Goal: Find contact information: Find contact information

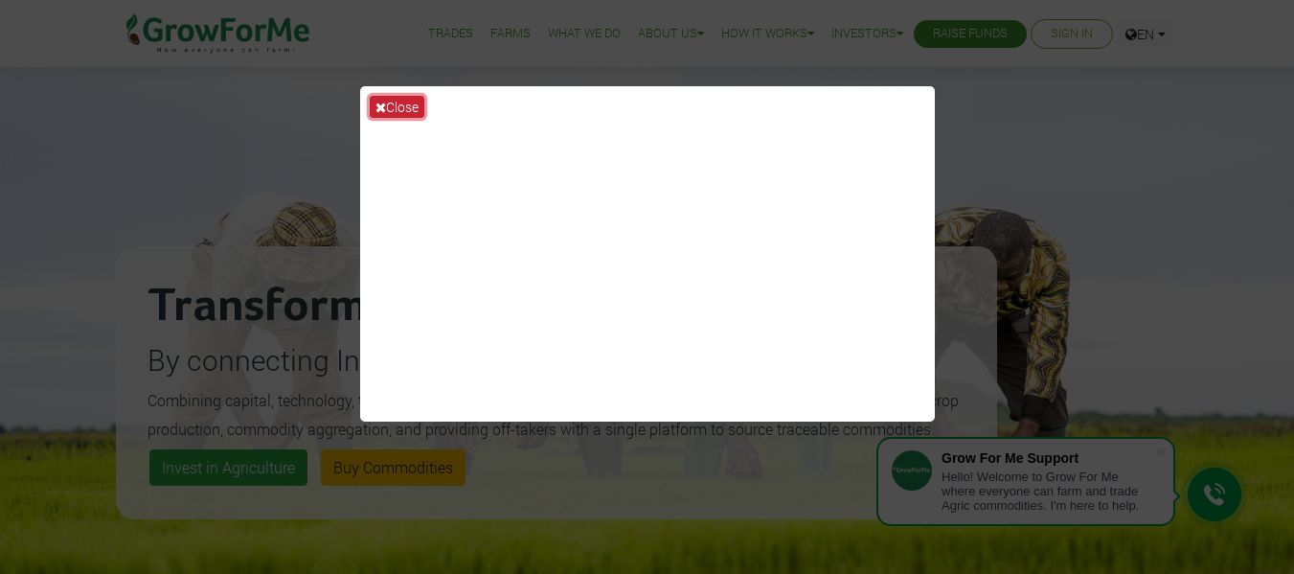
click at [411, 108] on button "Close" at bounding box center [397, 107] width 55 height 22
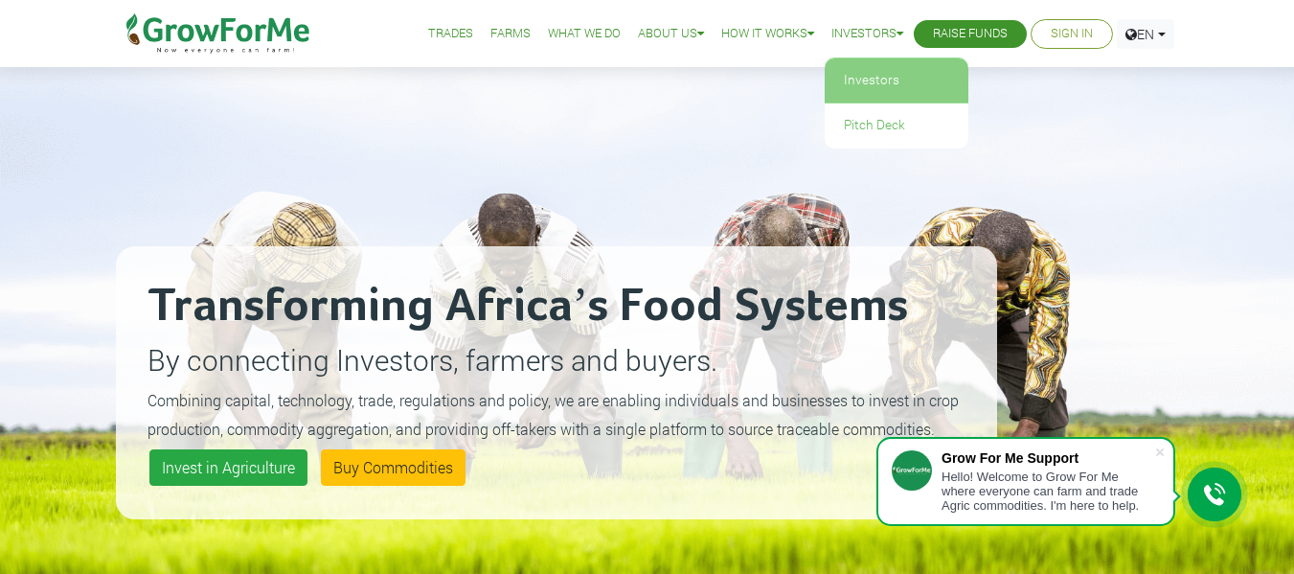
click at [870, 73] on link "Investors" at bounding box center [897, 80] width 144 height 44
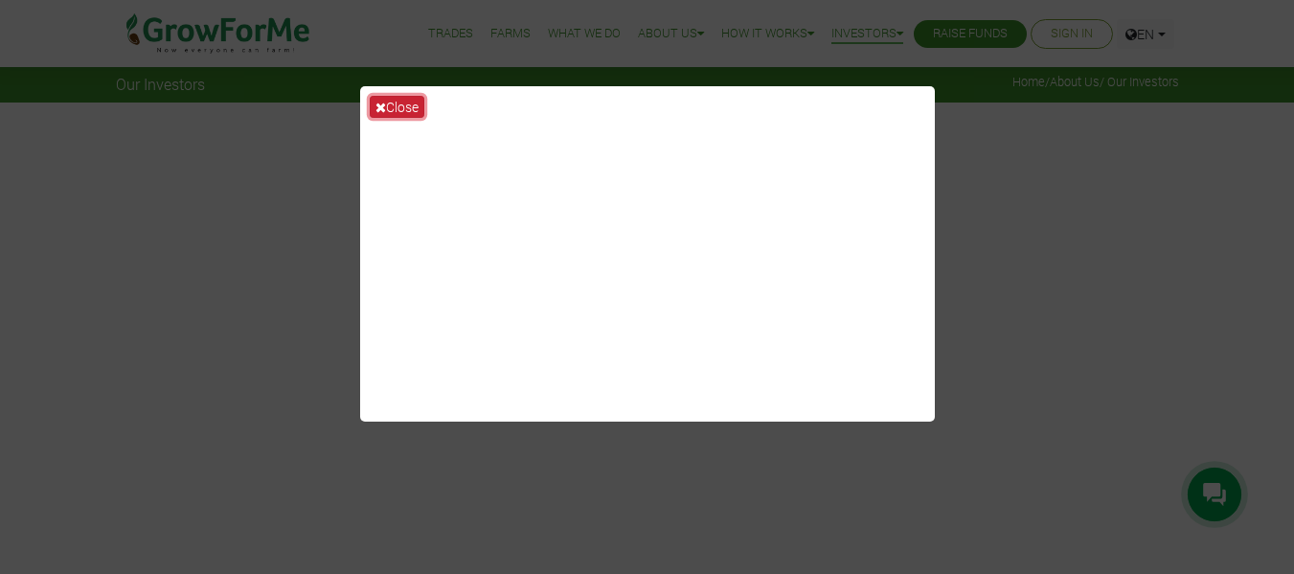
click at [380, 104] on icon at bounding box center [381, 107] width 11 height 13
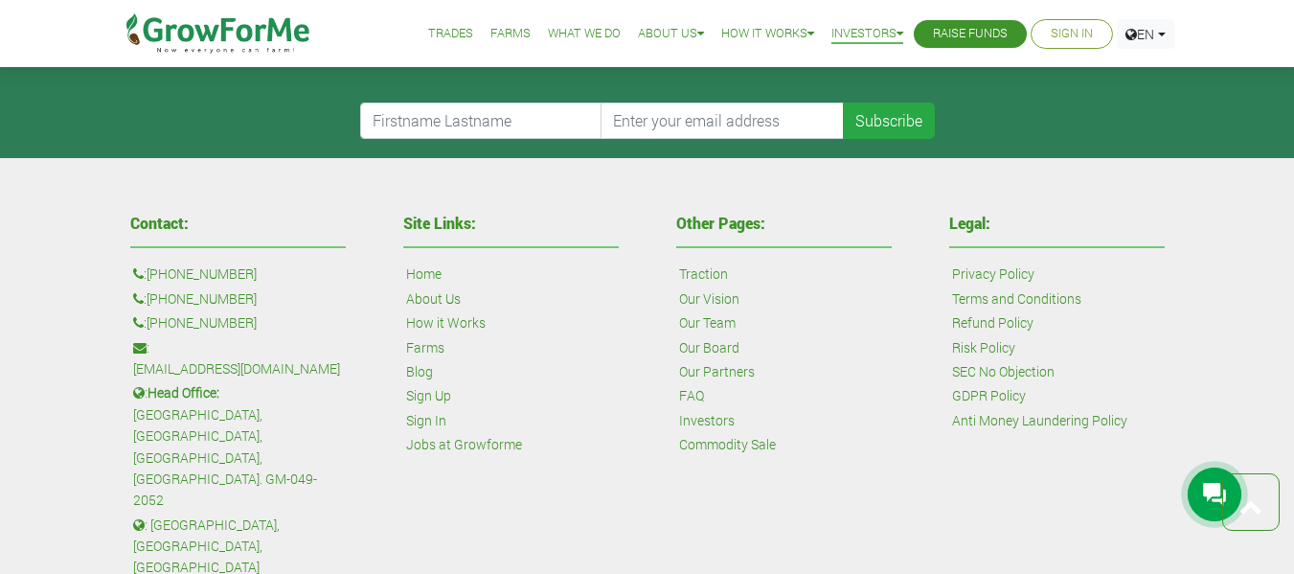
scroll to position [4893, 0]
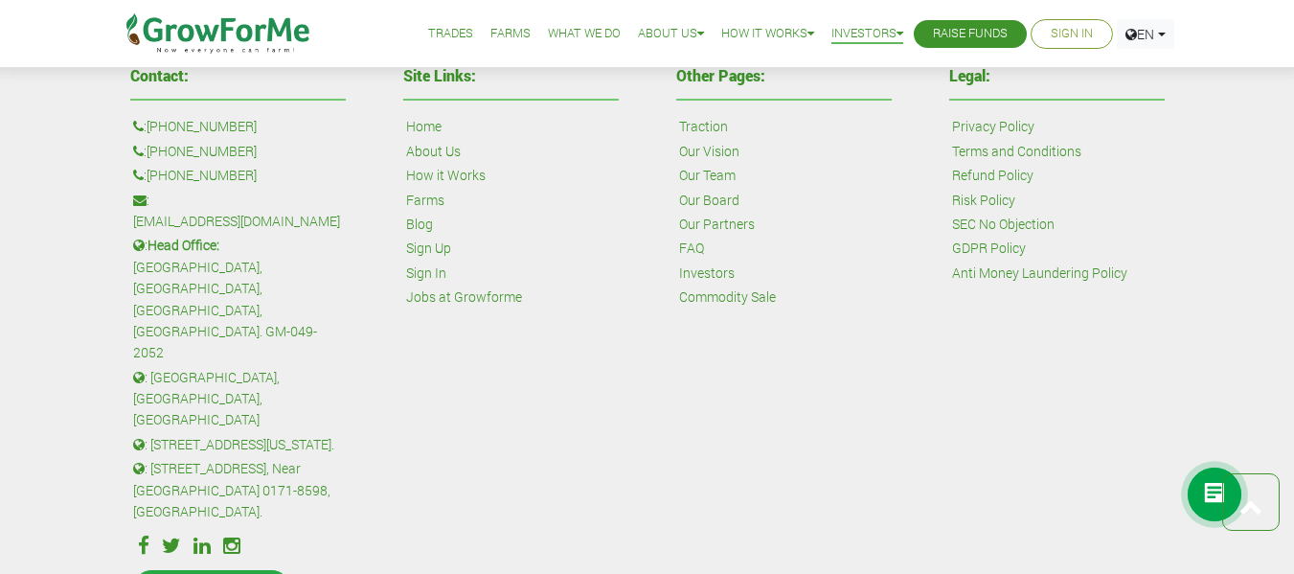
click at [195, 169] on link "[PHONE_NUMBER]" at bounding box center [202, 175] width 110 height 21
click at [954, 245] on link "GDPR Policy" at bounding box center [989, 248] width 74 height 21
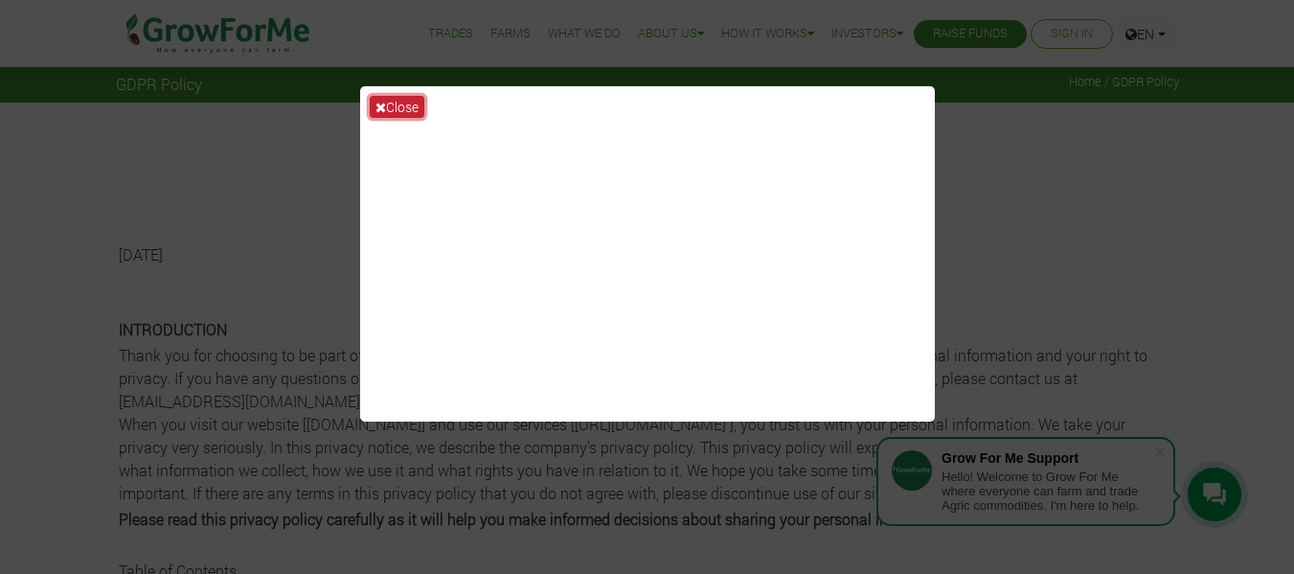
click at [389, 109] on button "Close" at bounding box center [397, 107] width 55 height 22
